Goal: Transaction & Acquisition: Purchase product/service

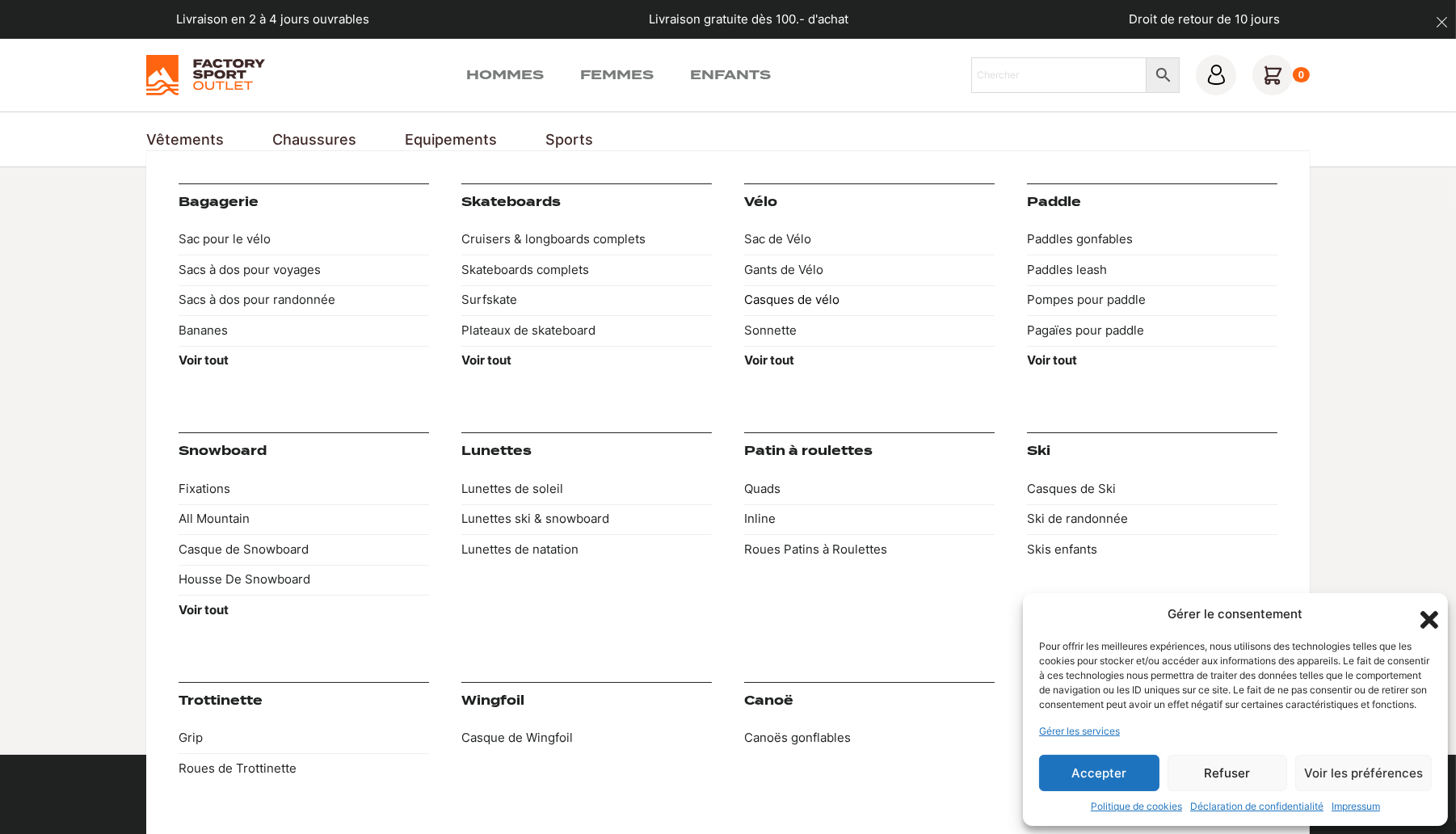
click at [765, 296] on link "Casques de vélo" at bounding box center [869, 301] width 251 height 31
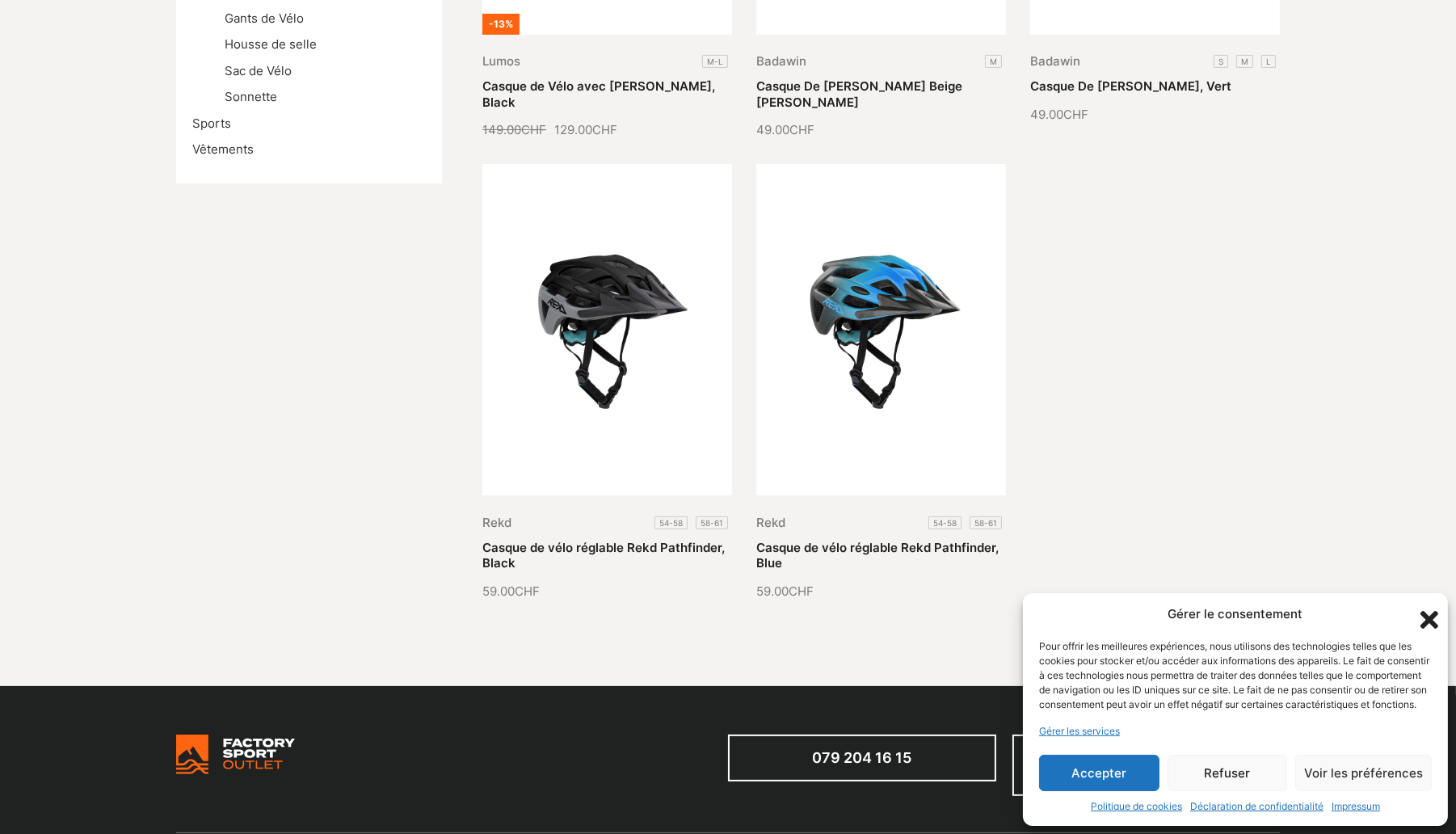
scroll to position [727, 0]
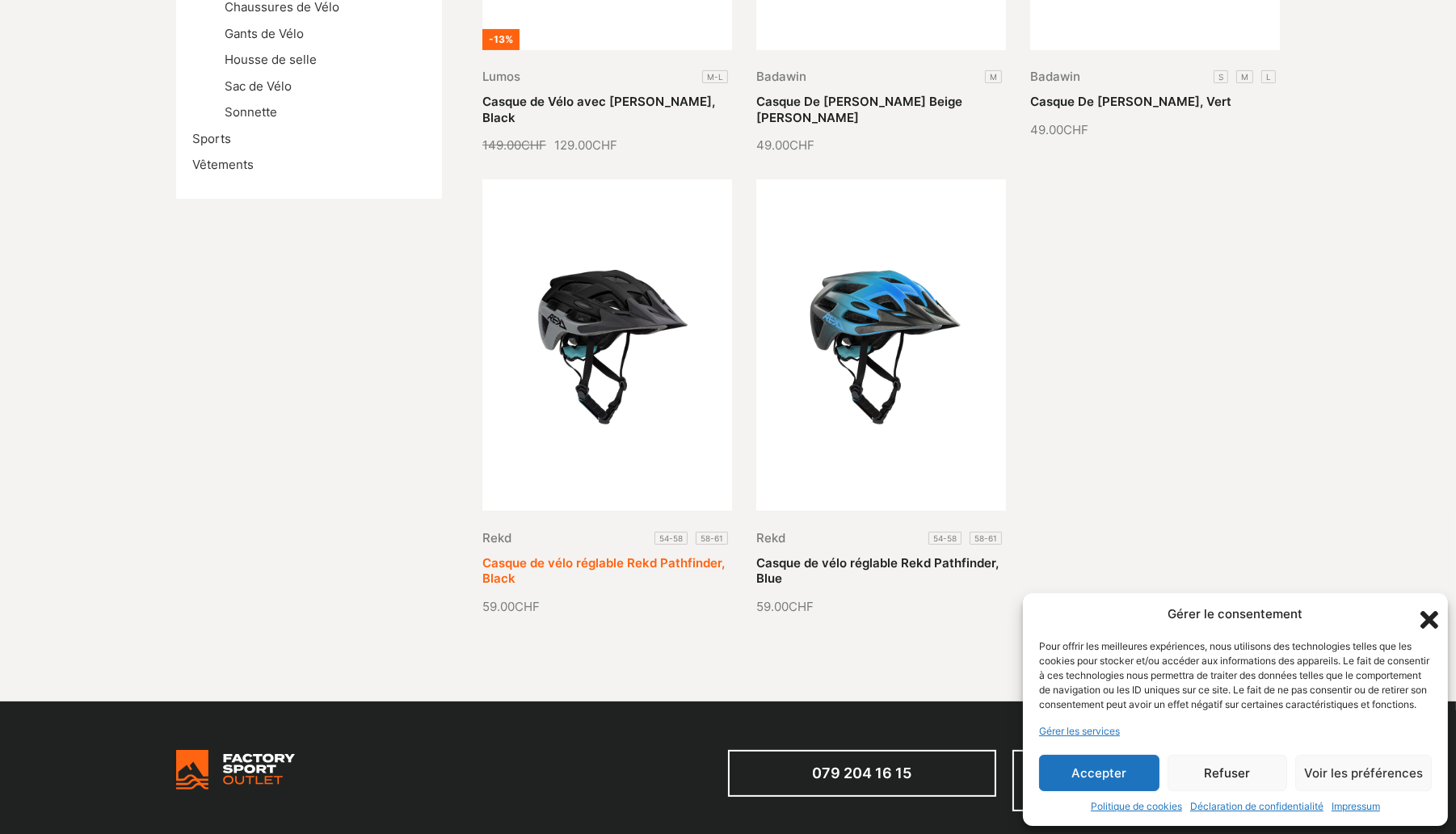
click at [611, 555] on link "Casque de vélo réglable Rekd Pathfinder, Black" at bounding box center [603, 570] width 242 height 32
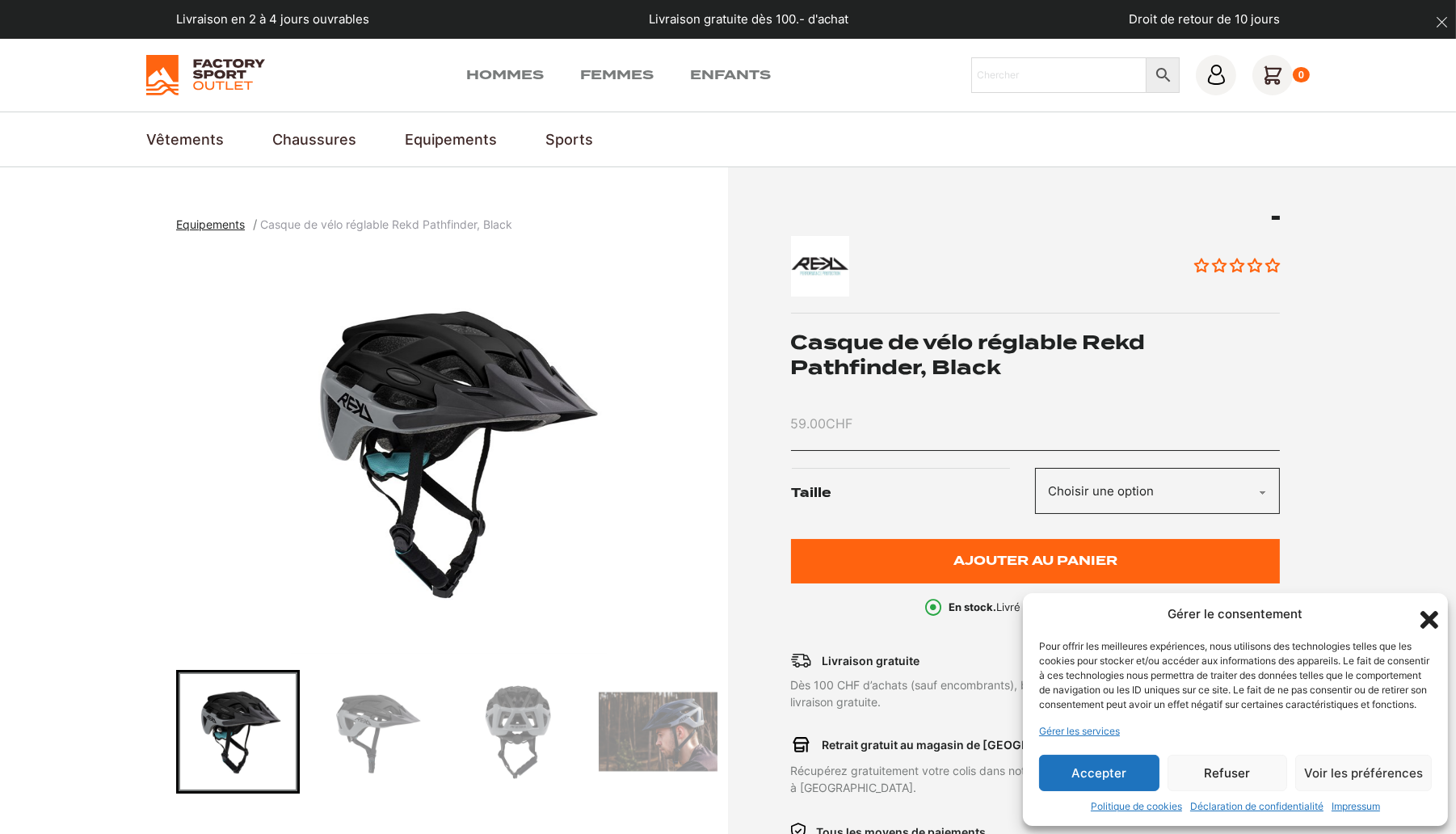
click at [640, 725] on img "Go to slide 4" at bounding box center [658, 731] width 119 height 119
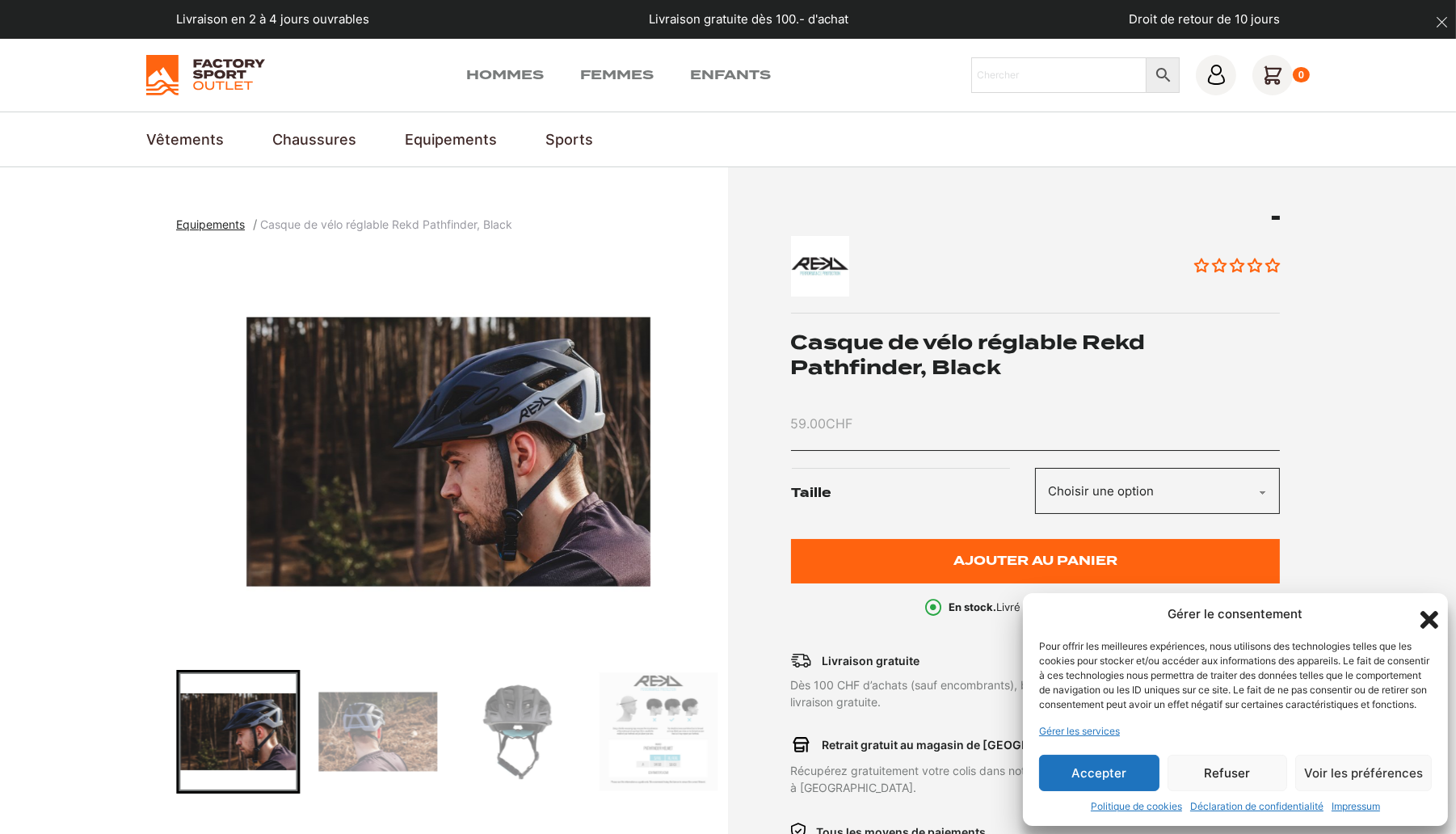
click at [1435, 607] on icon "Fermer la boîte de dialogue" at bounding box center [1429, 620] width 28 height 28
